Goal: Transaction & Acquisition: Purchase product/service

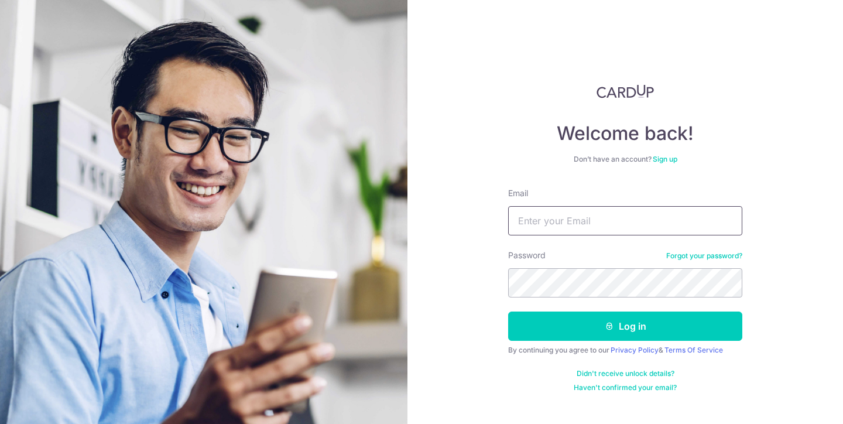
click at [558, 223] on input "Email" at bounding box center [625, 220] width 234 height 29
type input "siong1005@gmail.com"
click at [508, 312] on button "Log in" at bounding box center [625, 326] width 234 height 29
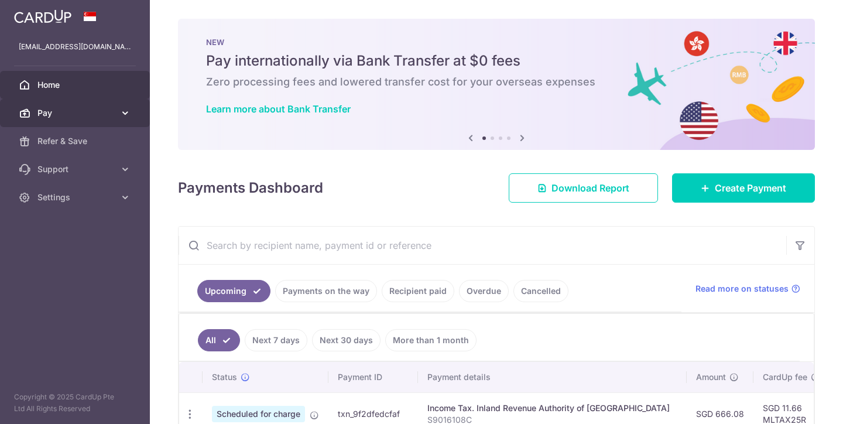
click at [104, 112] on span "Pay" at bounding box center [75, 113] width 77 height 12
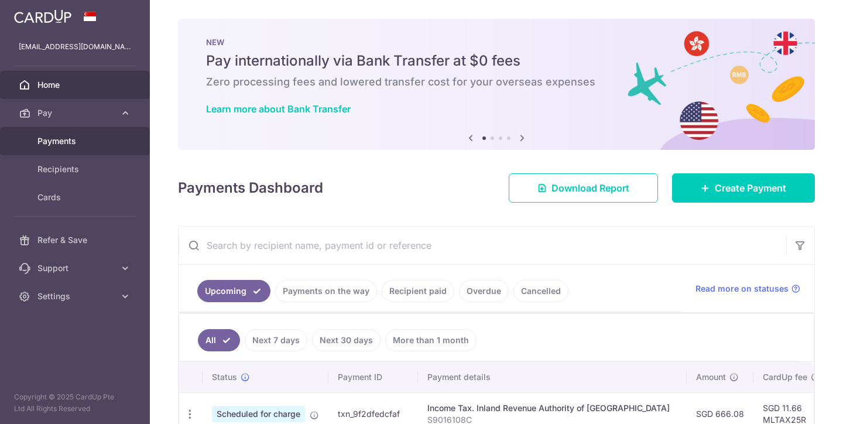
click at [97, 140] on span "Payments" at bounding box center [75, 141] width 77 height 12
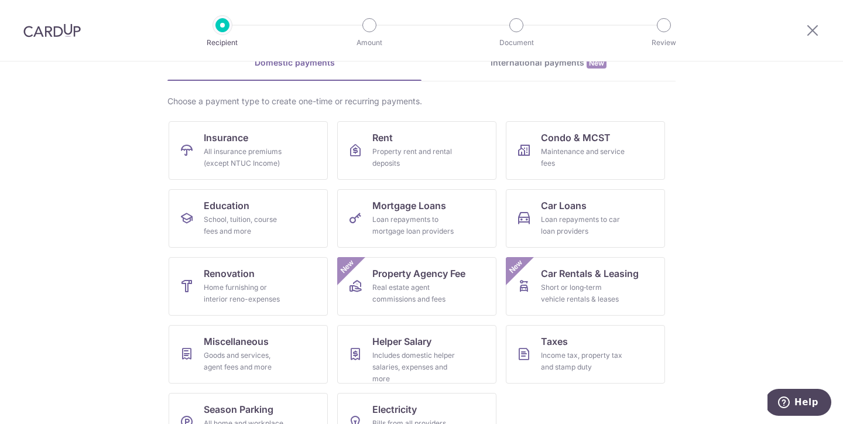
scroll to position [84, 0]
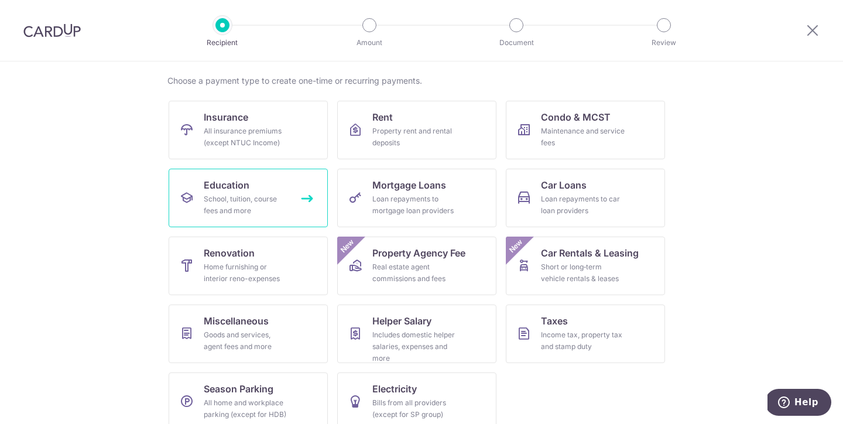
click at [263, 204] on div "School, tuition, course fees and more" at bounding box center [246, 204] width 84 height 23
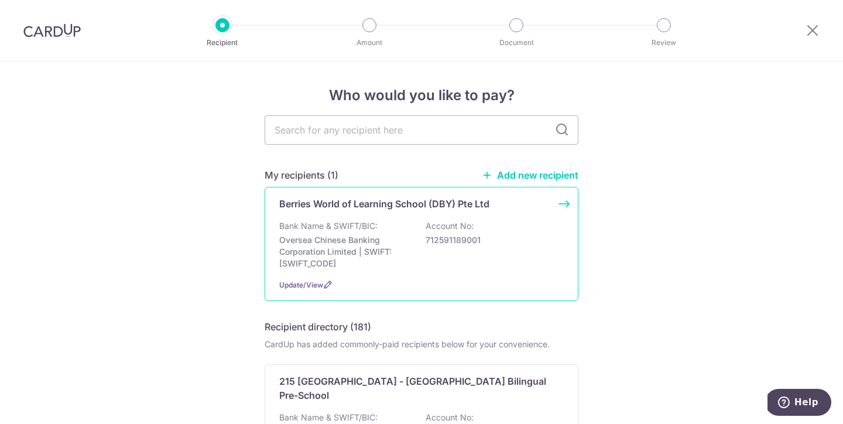
click at [337, 215] on div "Berries World of Learning School (DBY) Pte Ltd Bank Name & SWIFT/BIC: Oversea C…" at bounding box center [422, 244] width 314 height 114
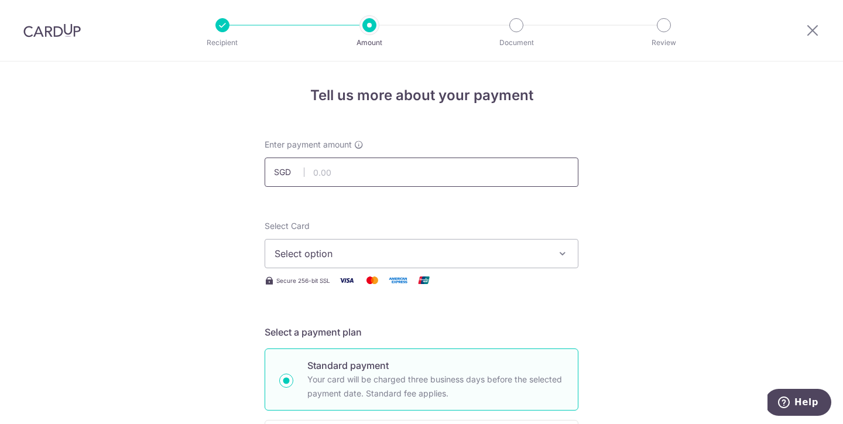
click at [313, 171] on input "text" at bounding box center [422, 172] width 314 height 29
type input "827.31"
click at [342, 264] on button "Select option" at bounding box center [422, 253] width 314 height 29
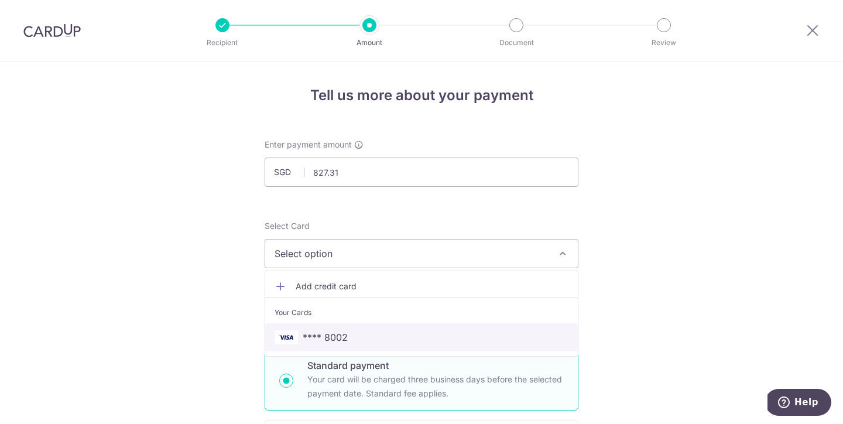
click at [342, 340] on span "**** 8002" at bounding box center [325, 337] width 45 height 14
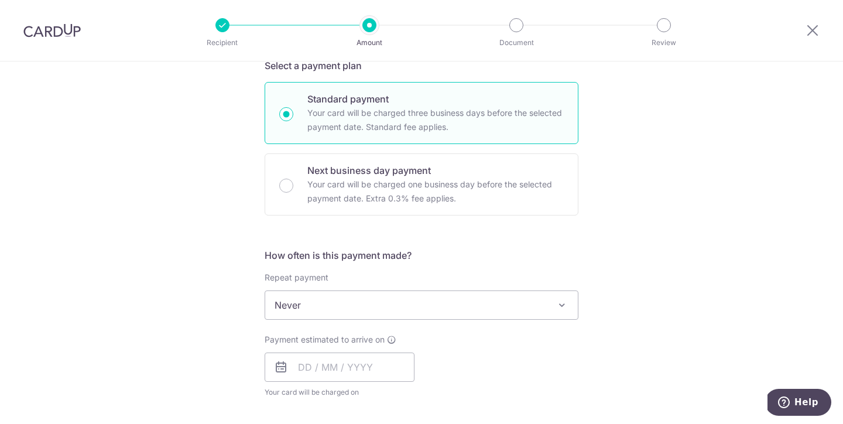
scroll to position [269, 0]
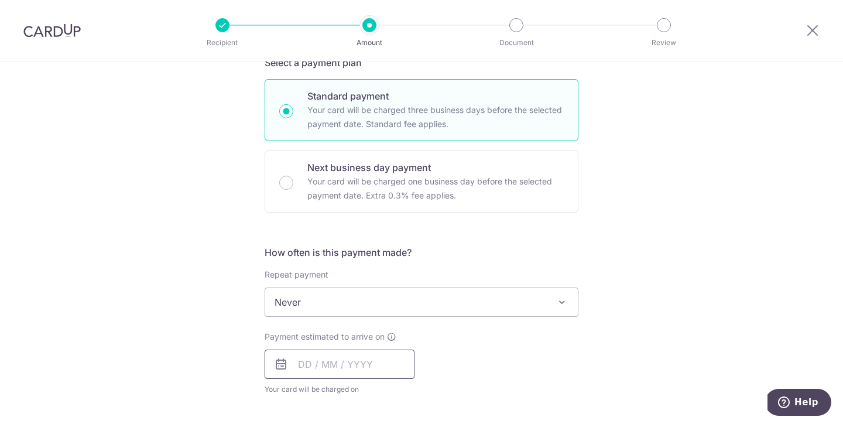
click at [309, 360] on input "text" at bounding box center [340, 364] width 150 height 29
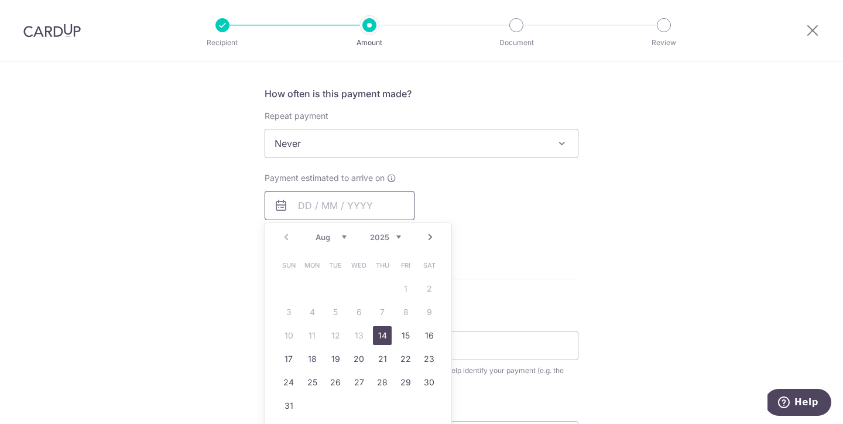
scroll to position [476, 0]
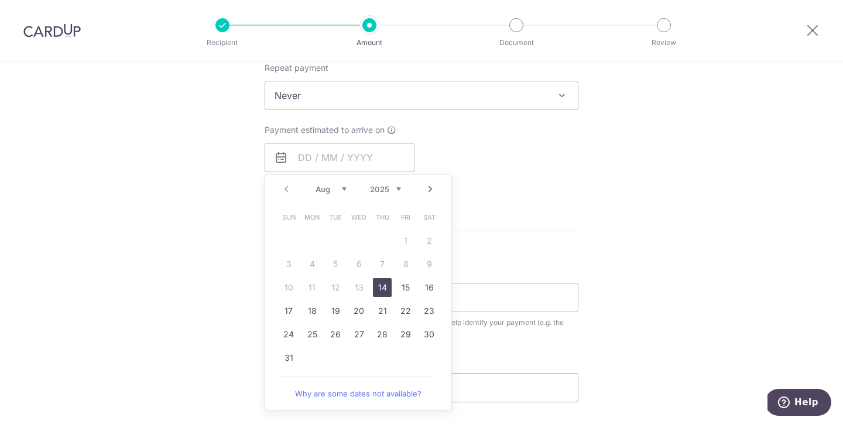
click at [383, 282] on link "14" at bounding box center [382, 287] width 19 height 19
type input "[DATE]"
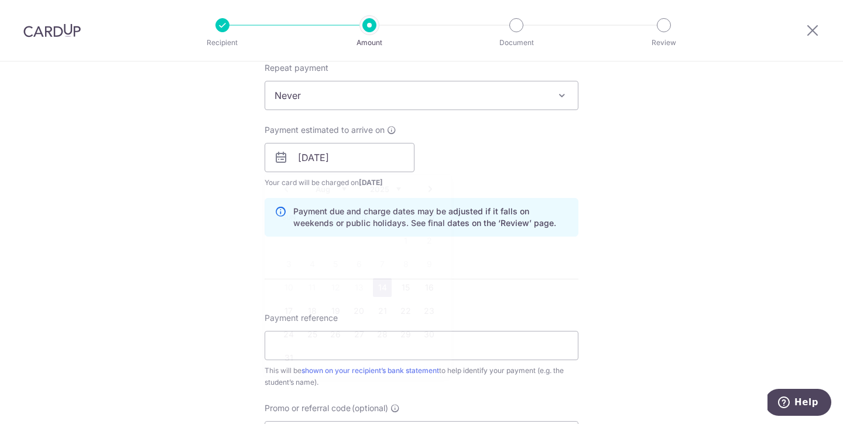
click at [533, 227] on p "Payment due and charge dates may be adjusted if it falls on weekends or public …" at bounding box center [430, 217] width 275 height 23
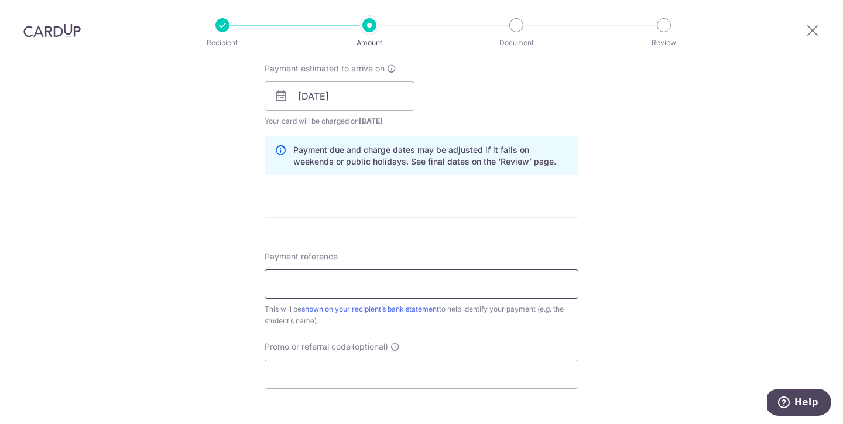
click at [310, 277] on input "Payment reference" at bounding box center [422, 283] width 314 height 29
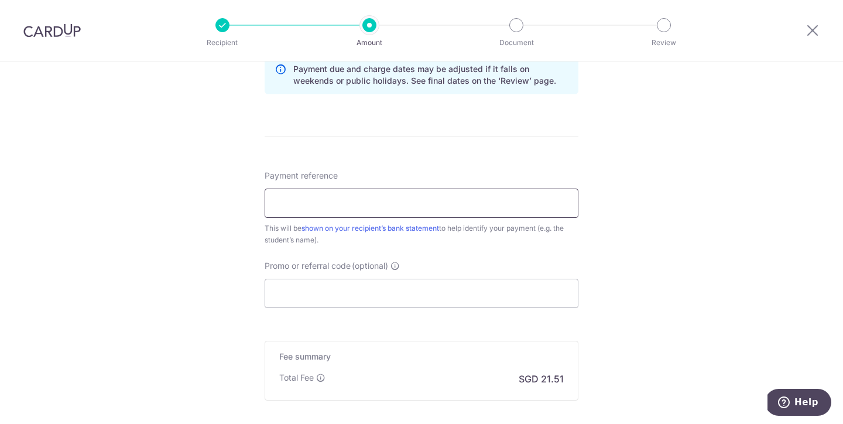
scroll to position [567, 0]
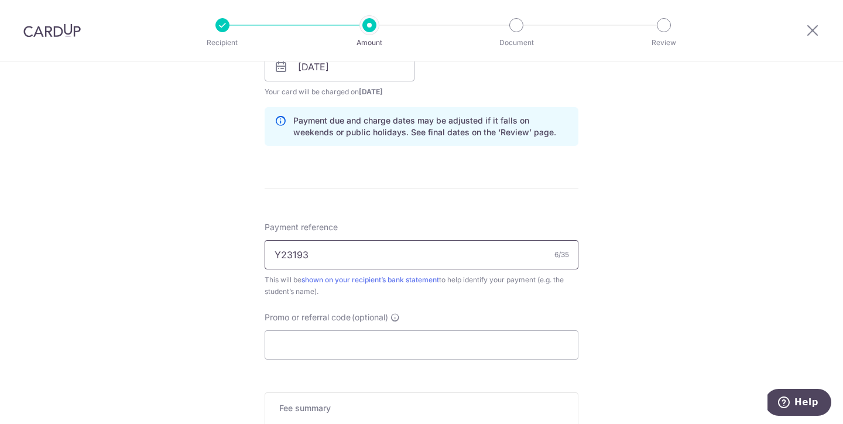
type input "Y23193 98559951"
click at [426, 344] on input "Promo or referral code (optional)" at bounding box center [422, 344] width 314 height 29
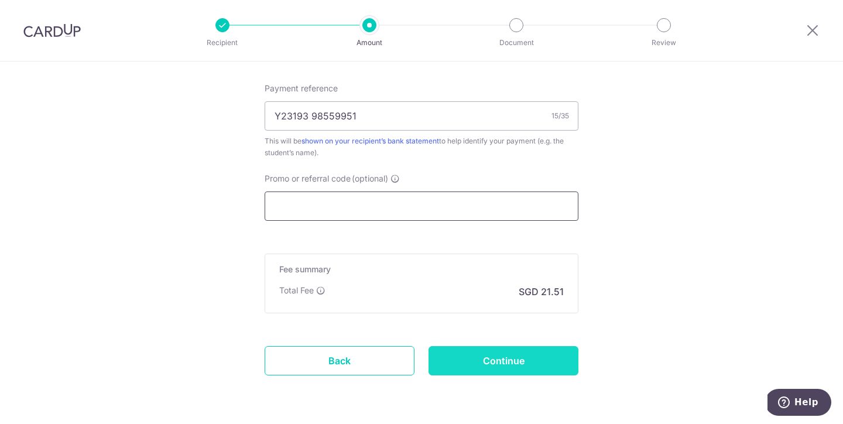
scroll to position [709, 0]
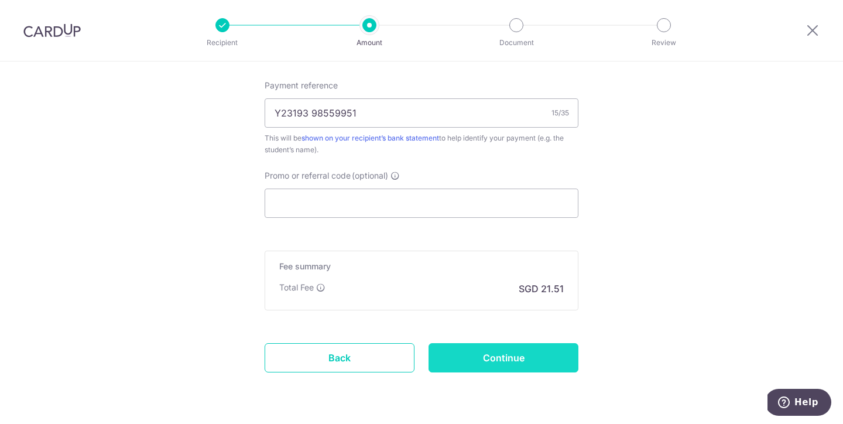
click at [479, 357] on input "Continue" at bounding box center [504, 357] width 150 height 29
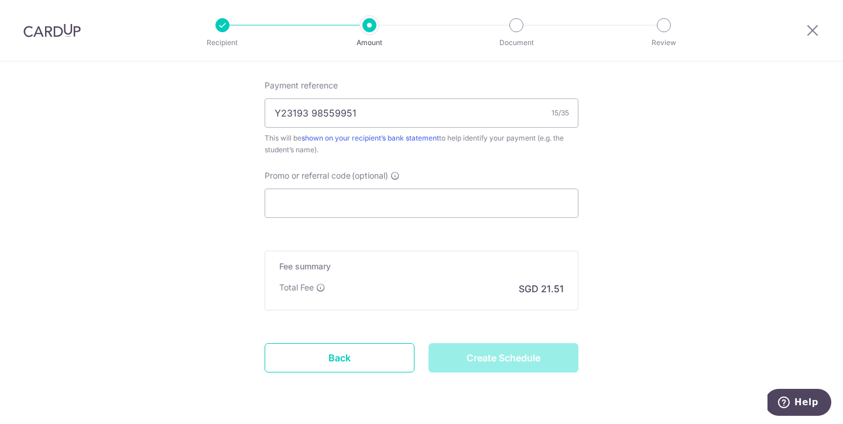
type input "Create Schedule"
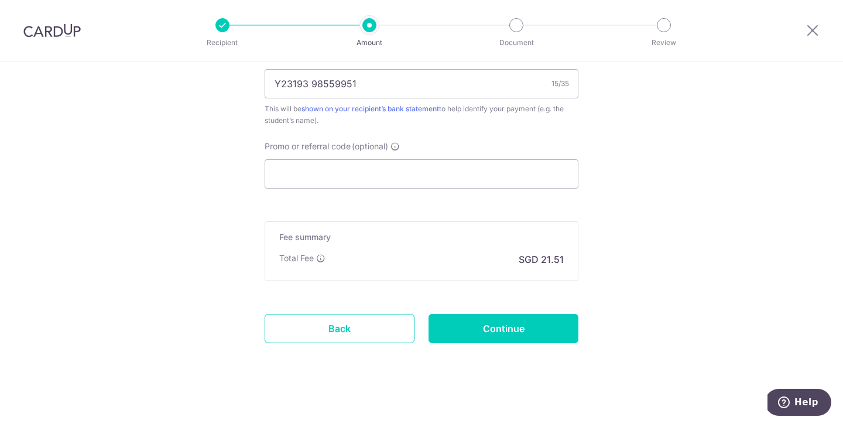
scroll to position [745, 0]
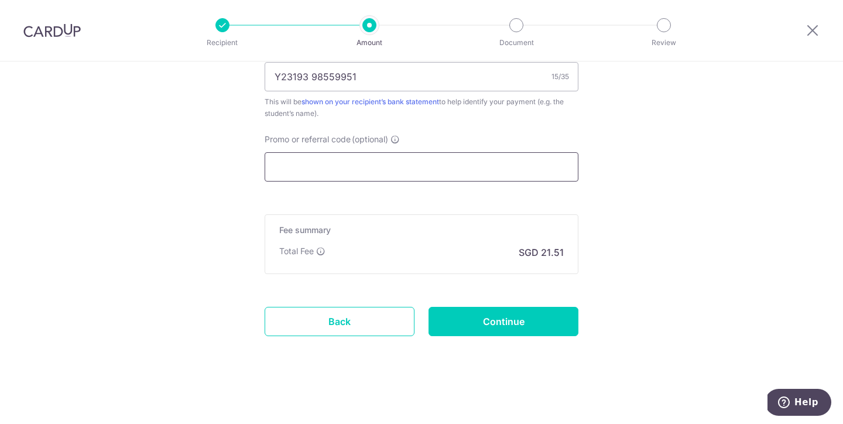
click at [342, 163] on input "Promo or referral code (optional)" at bounding box center [422, 166] width 314 height 29
paste input "OFF225"
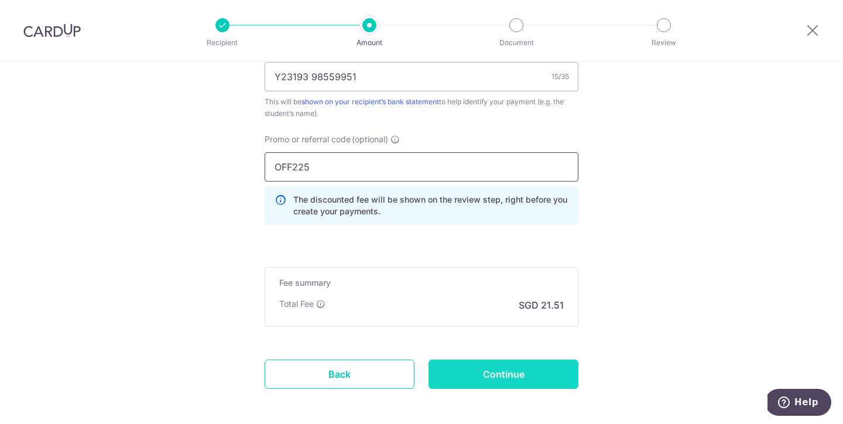
type input "OFF225"
click at [467, 384] on input "Continue" at bounding box center [504, 374] width 150 height 29
type input "Update Schedule"
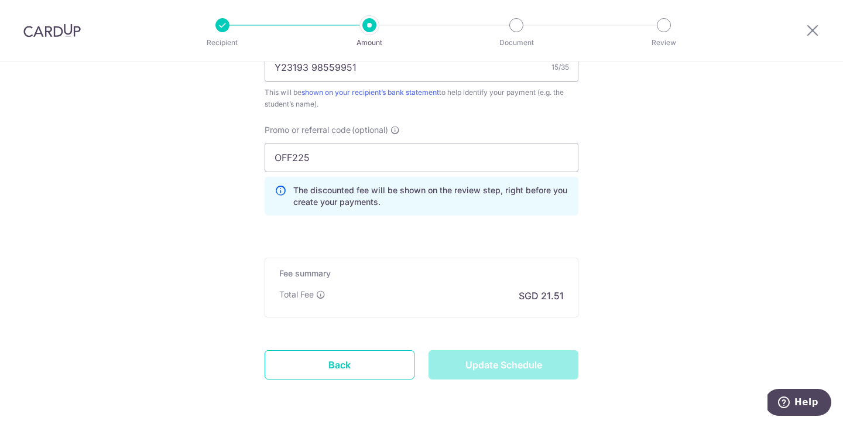
scroll to position [758, 0]
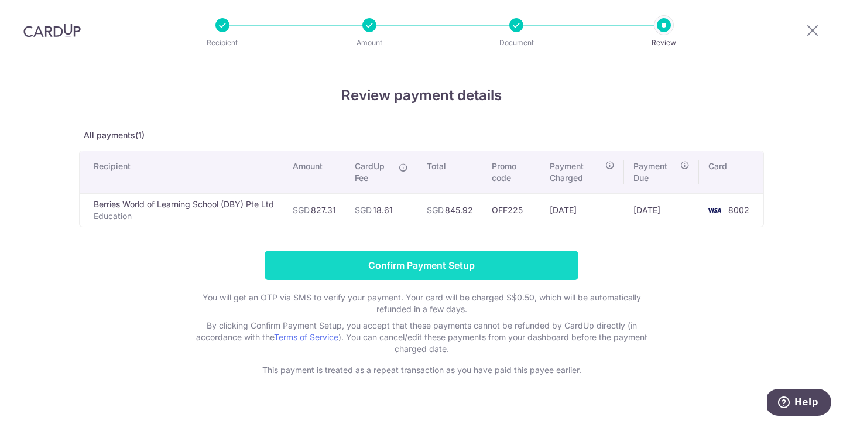
click at [396, 274] on input "Confirm Payment Setup" at bounding box center [422, 265] width 314 height 29
